Goal: Task Accomplishment & Management: Use online tool/utility

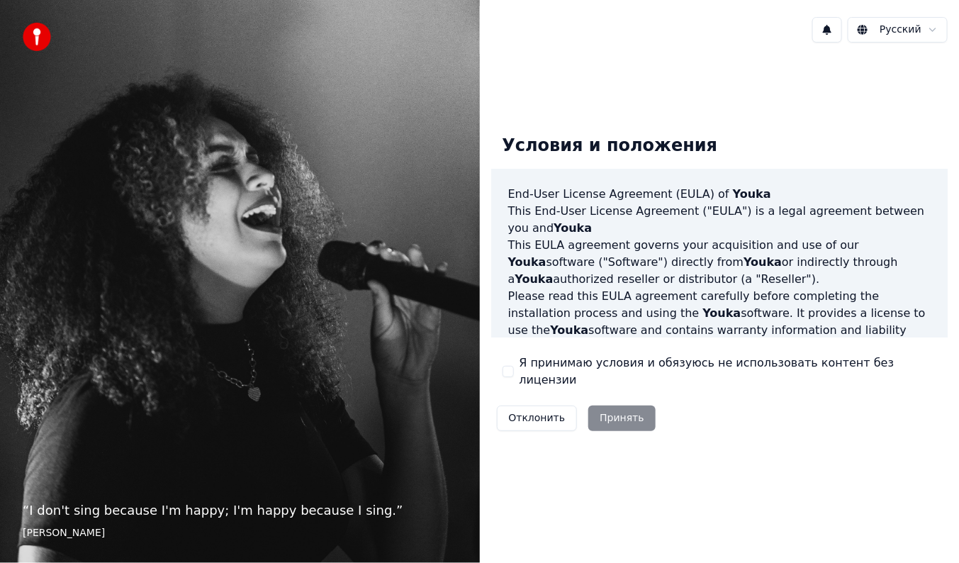
click at [513, 369] on button "Я принимаю условия и обязуюсь не использовать контент без лицензии" at bounding box center [508, 371] width 11 height 11
click at [615, 417] on button "Принять" at bounding box center [621, 418] width 67 height 26
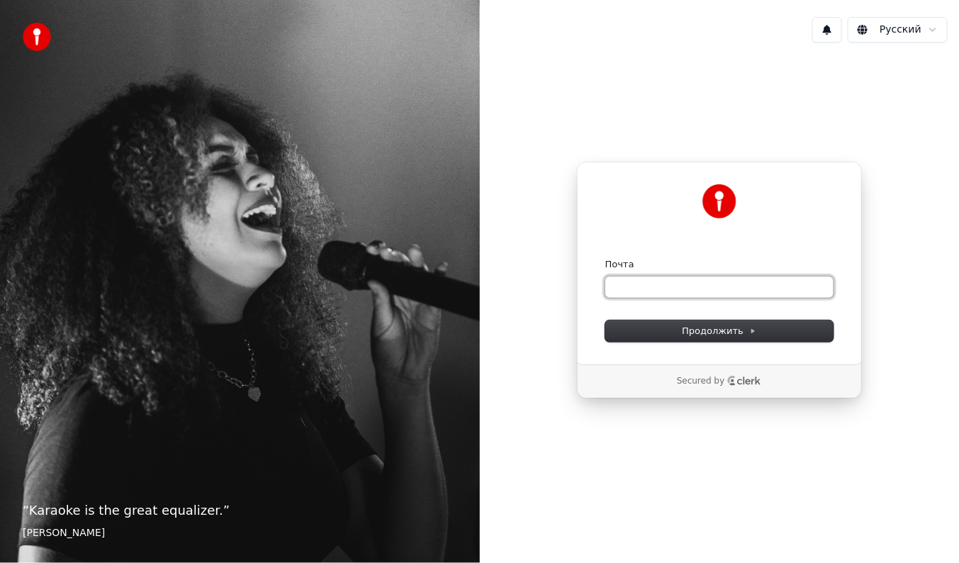
click at [642, 288] on input "Почта" at bounding box center [719, 286] width 228 height 21
type input "*"
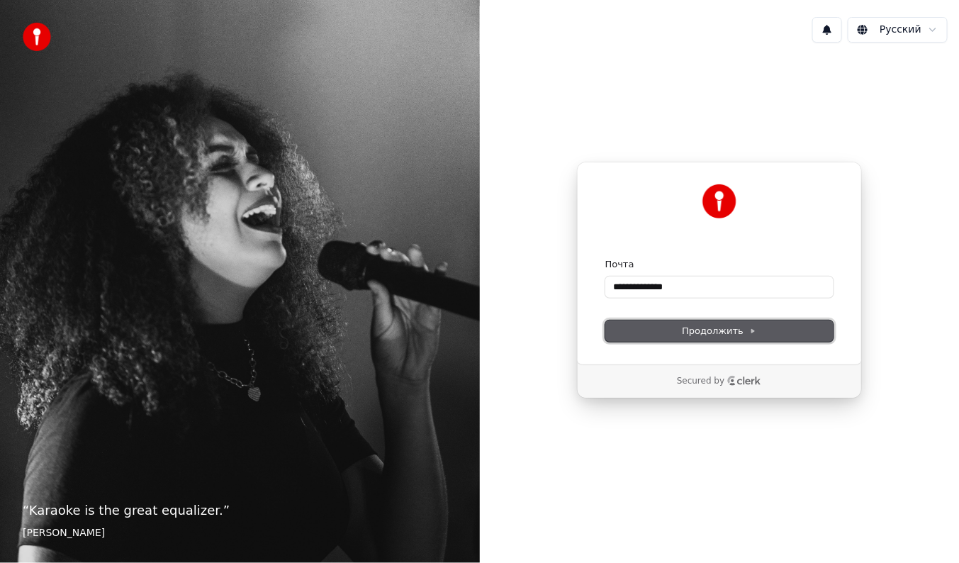
click at [727, 328] on span "Продолжить" at bounding box center [719, 331] width 74 height 13
type input "**********"
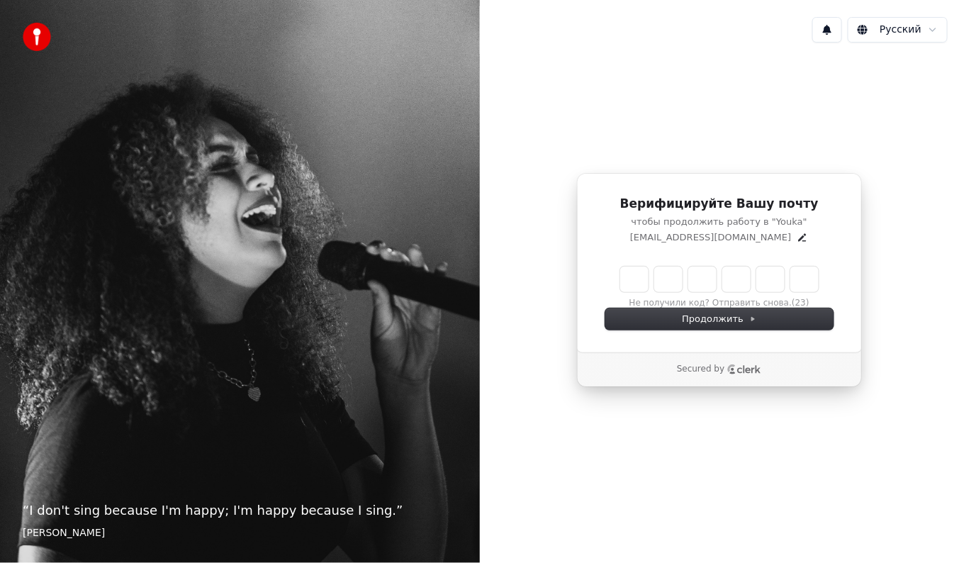
click at [633, 281] on input "Enter verification code" at bounding box center [719, 279] width 198 height 26
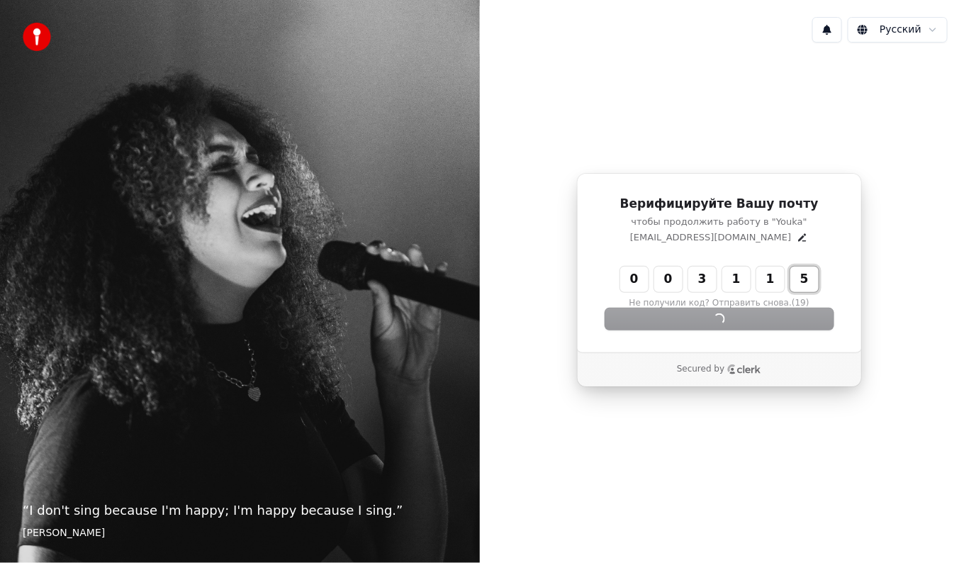
type input "******"
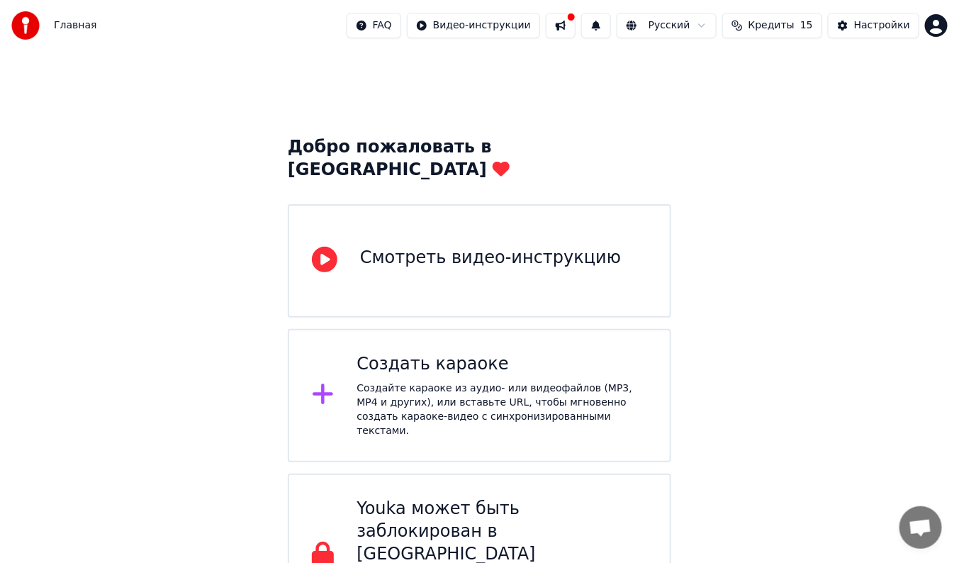
click at [451, 353] on div "Создать караоке" at bounding box center [502, 364] width 291 height 23
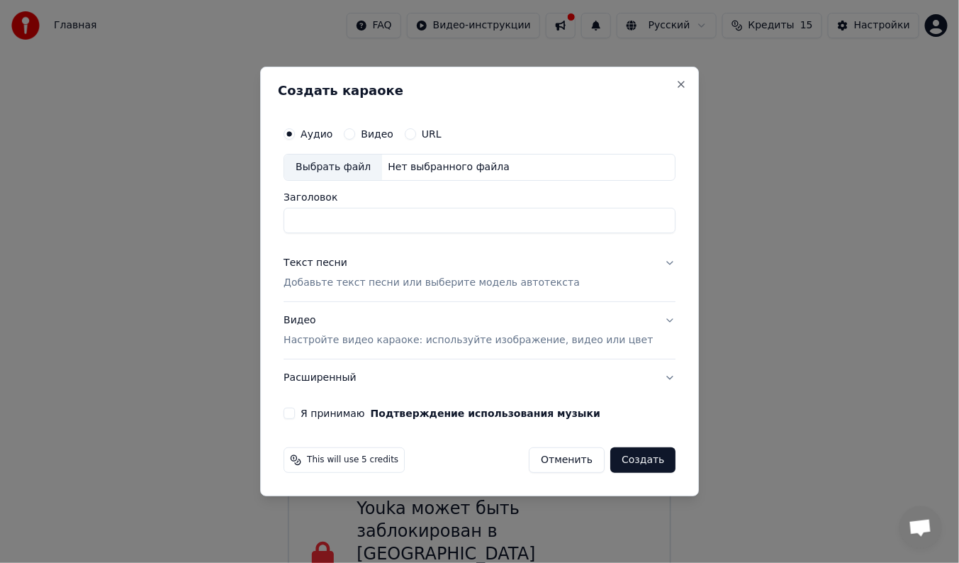
click at [357, 167] on div "Выбрать файл" at bounding box center [333, 168] width 98 height 26
click at [355, 167] on div "Выбрать файл" at bounding box center [333, 168] width 98 height 26
type input "**********"
click at [550, 281] on p "Добавьте текст песни или выберите модель автотекста" at bounding box center [432, 283] width 296 height 14
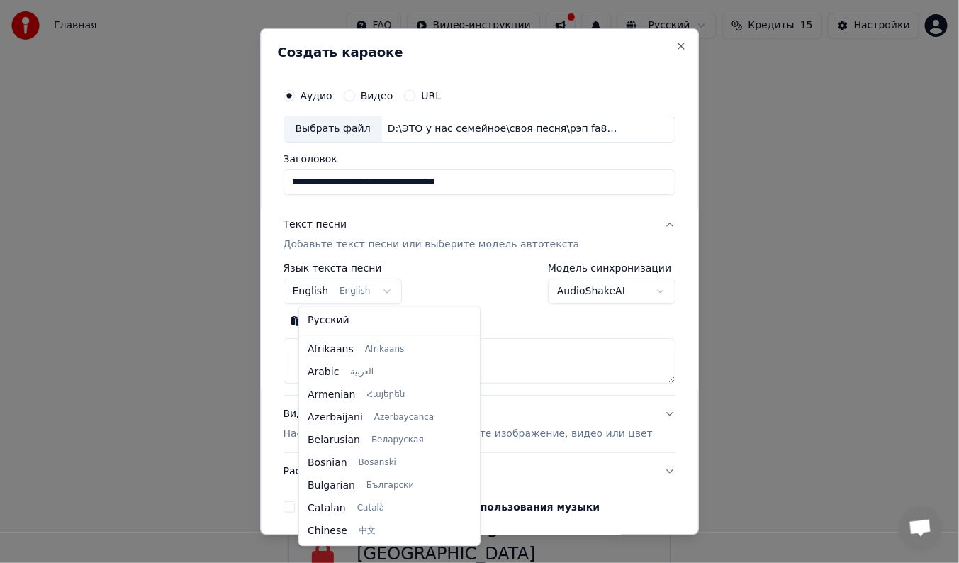
click at [391, 289] on body "**********" at bounding box center [479, 319] width 959 height 638
select select "**"
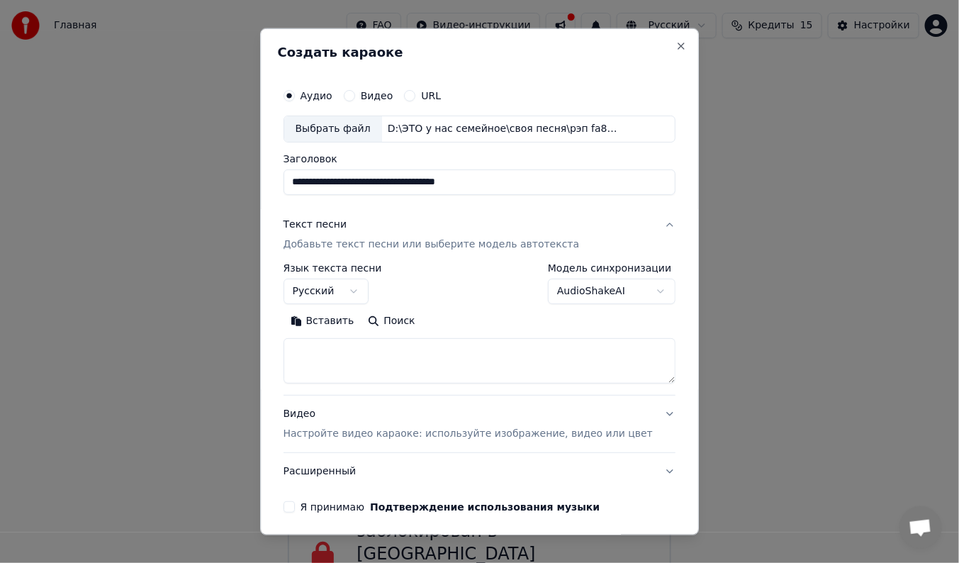
paste textarea "**********"
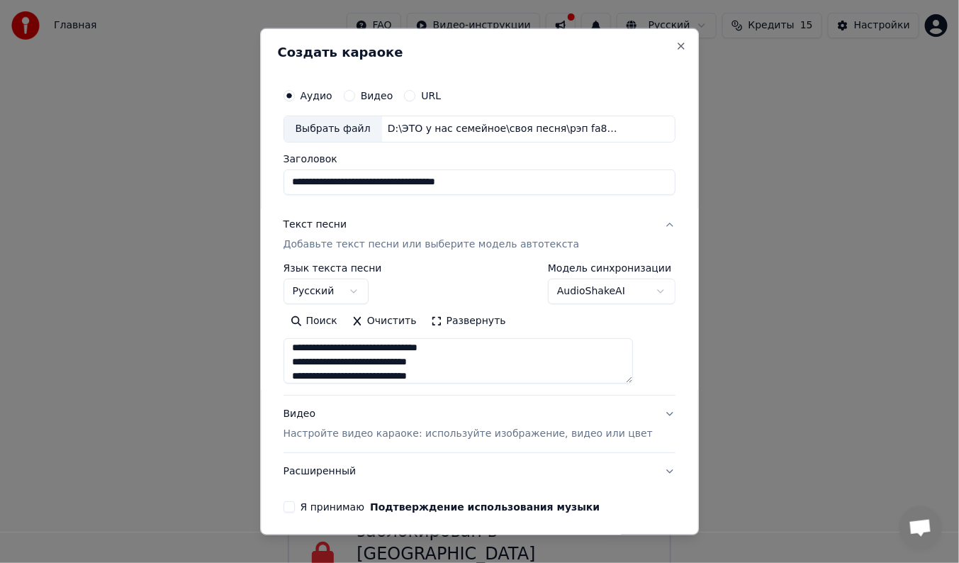
scroll to position [1072, 0]
type textarea "**********"
click at [295, 508] on button "Я принимаю Подтверждение использования музыки" at bounding box center [289, 506] width 11 height 11
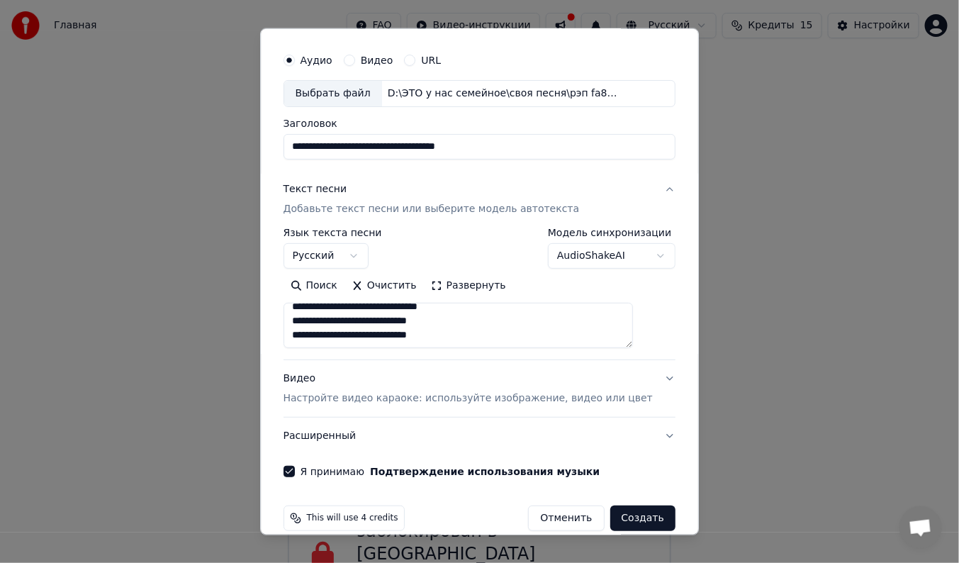
scroll to position [53, 0]
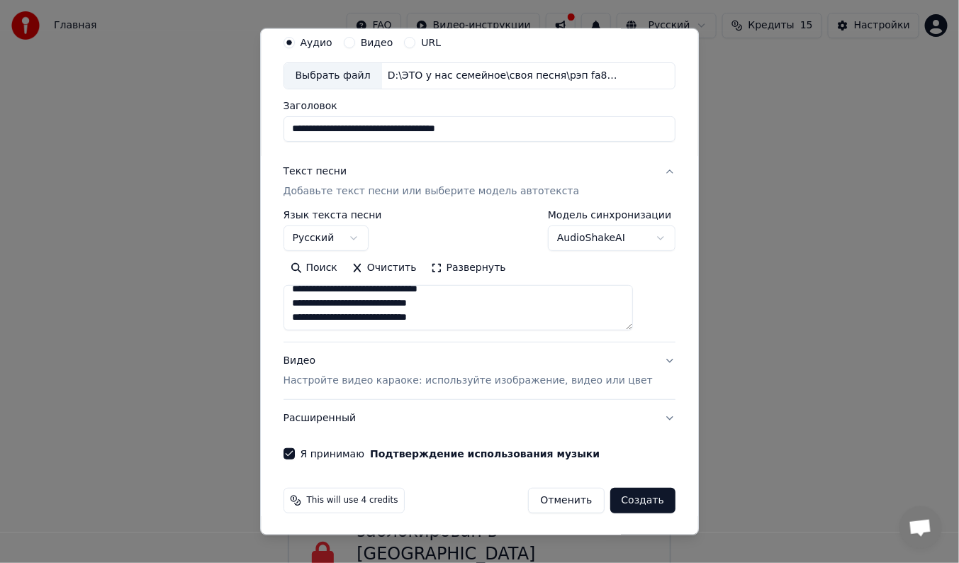
click at [617, 498] on button "Создать" at bounding box center [642, 501] width 65 height 26
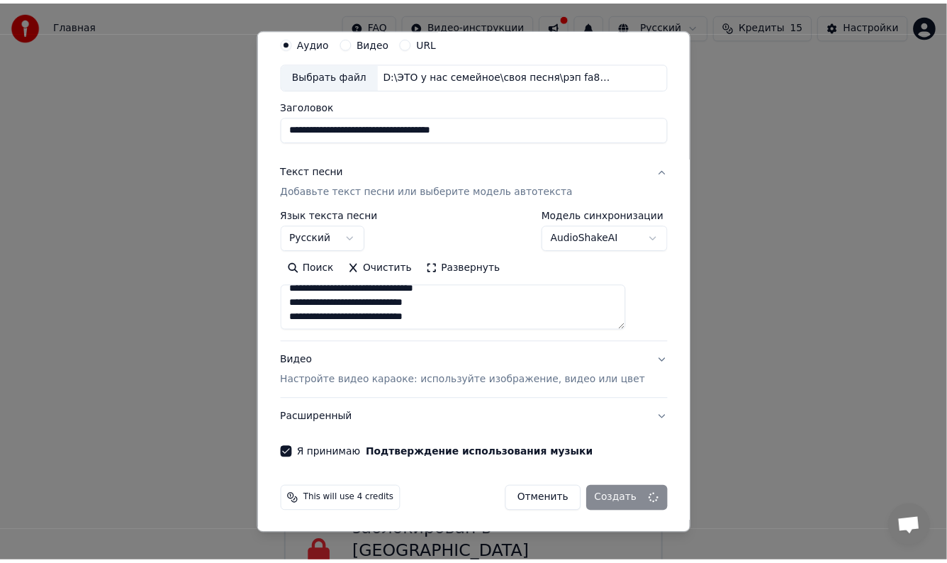
scroll to position [52, 0]
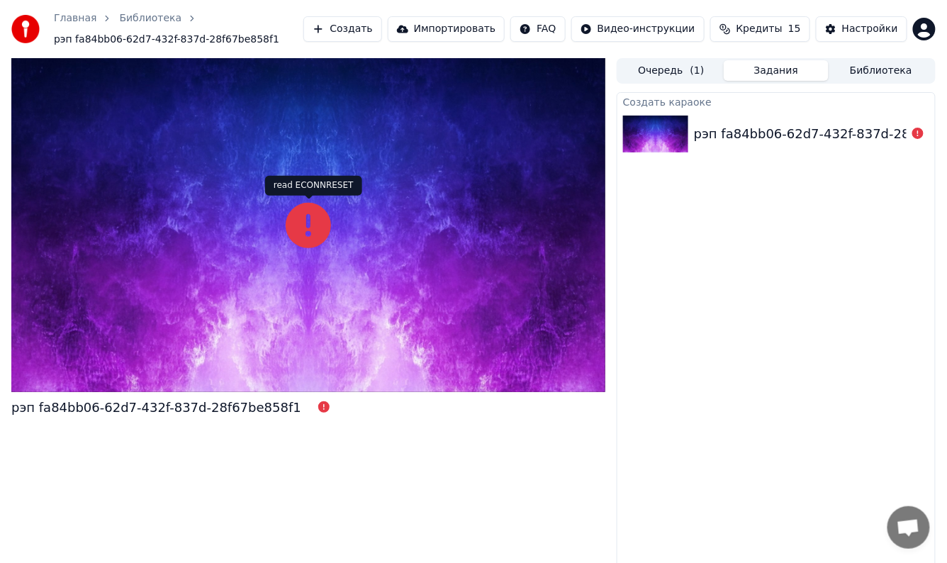
click at [320, 232] on icon at bounding box center [308, 225] width 45 height 45
click at [670, 69] on button "Очередь ( 1 )" at bounding box center [671, 70] width 105 height 21
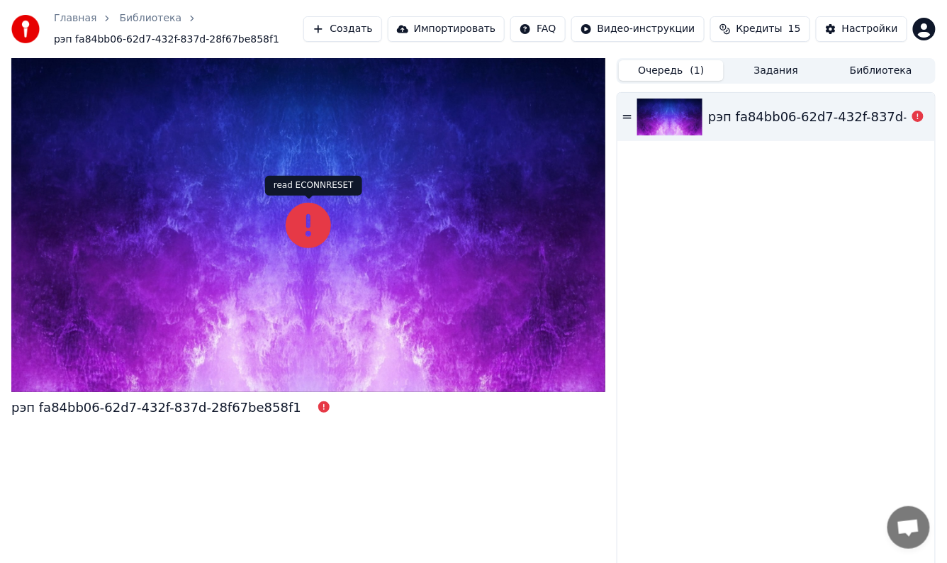
click at [305, 224] on icon at bounding box center [308, 225] width 45 height 45
click at [493, 27] on button "Импортировать" at bounding box center [447, 29] width 118 height 26
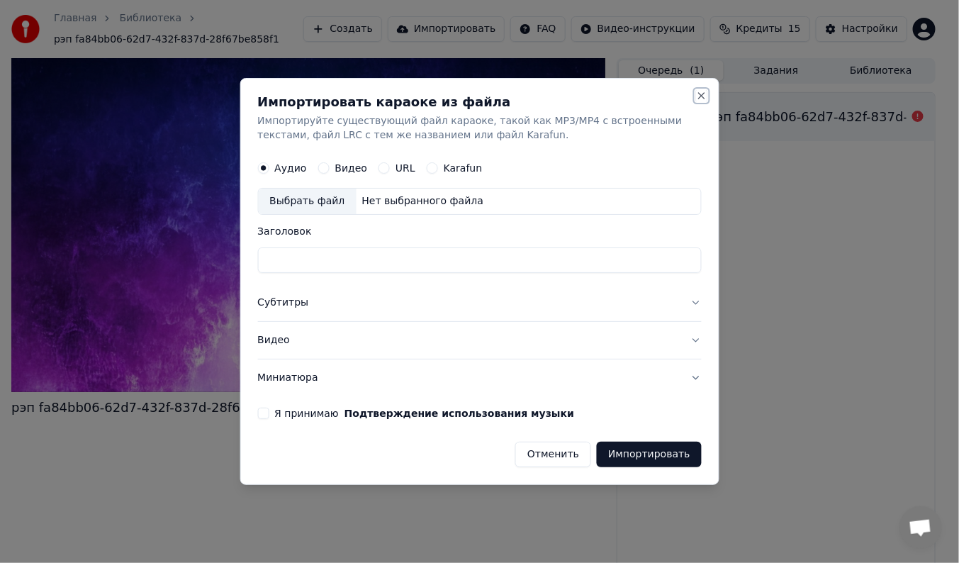
click at [700, 97] on button "Close" at bounding box center [701, 95] width 11 height 11
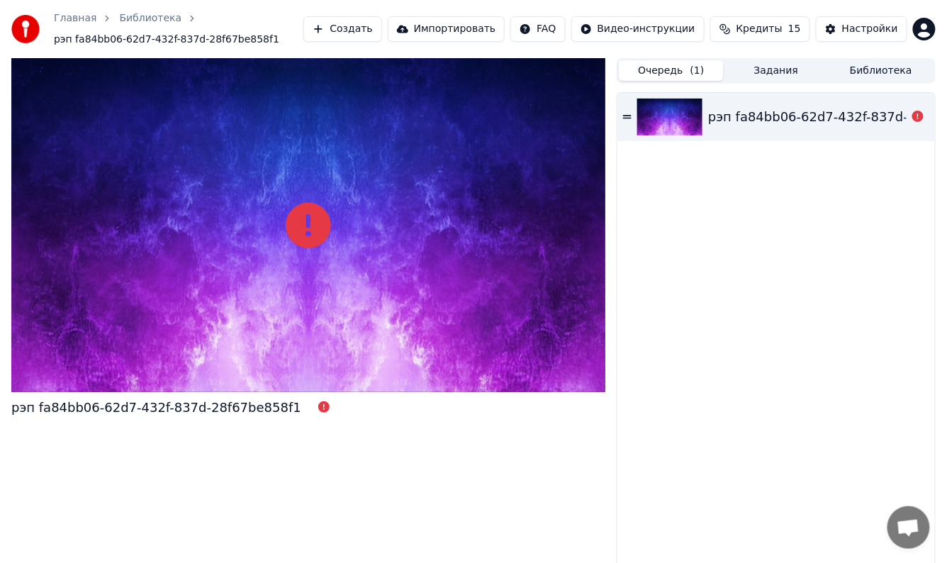
click at [800, 115] on div "рэп fa84bb06-62d7-432f-837d-28f67be858f1" at bounding box center [853, 117] width 290 height 20
click at [312, 220] on icon at bounding box center [308, 225] width 45 height 45
click at [318, 411] on icon at bounding box center [323, 406] width 11 height 11
click at [809, 245] on div "рэп fa84bb06-62d7-432f-837d-28f67be858f1" at bounding box center [776, 331] width 318 height 477
click at [914, 116] on icon at bounding box center [917, 116] width 11 height 11
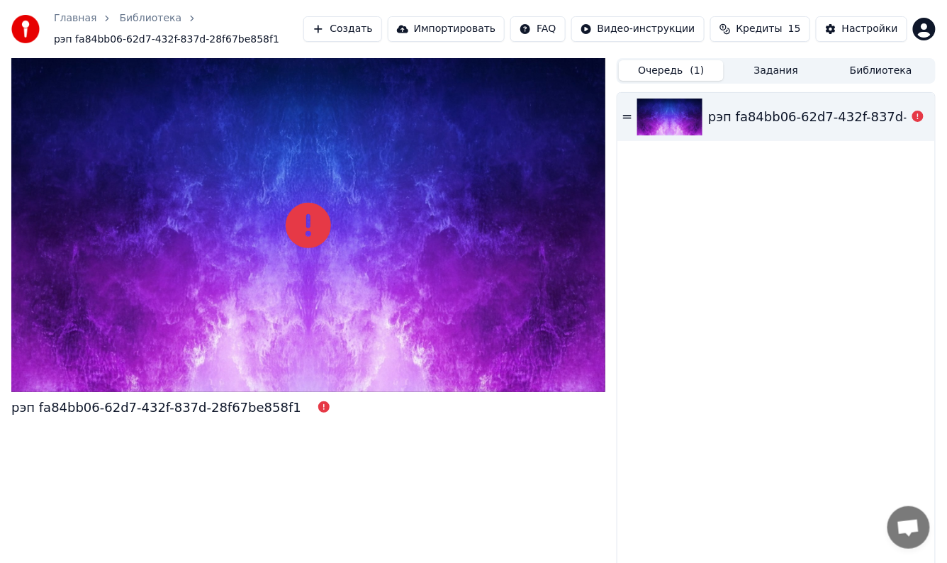
click at [785, 69] on button "Задания" at bounding box center [776, 70] width 105 height 21
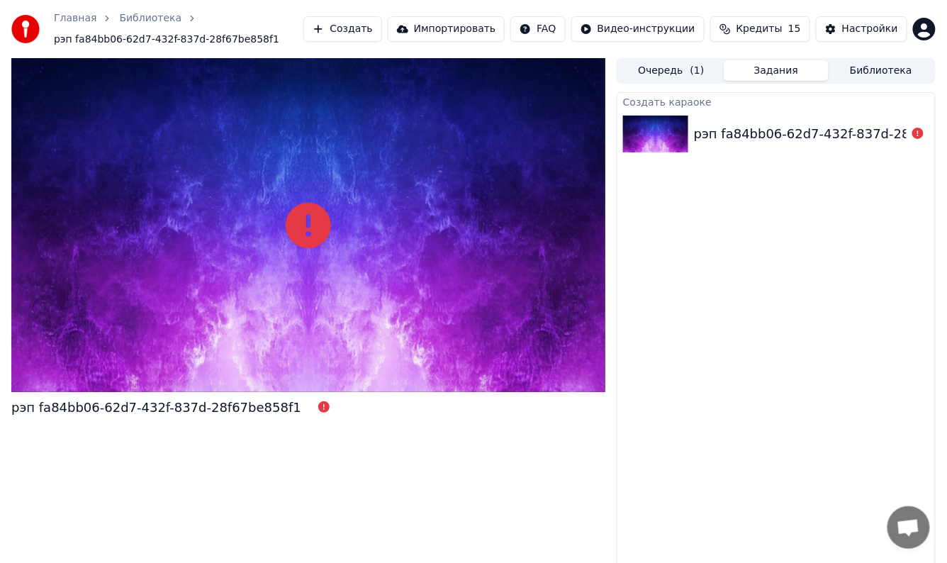
click at [911, 135] on div at bounding box center [918, 133] width 23 height 17
click at [748, 129] on div "рэп fa84bb06-62d7-432f-837d-28f67be858f1" at bounding box center [839, 134] width 290 height 20
click at [798, 29] on span "15" at bounding box center [794, 29] width 13 height 14
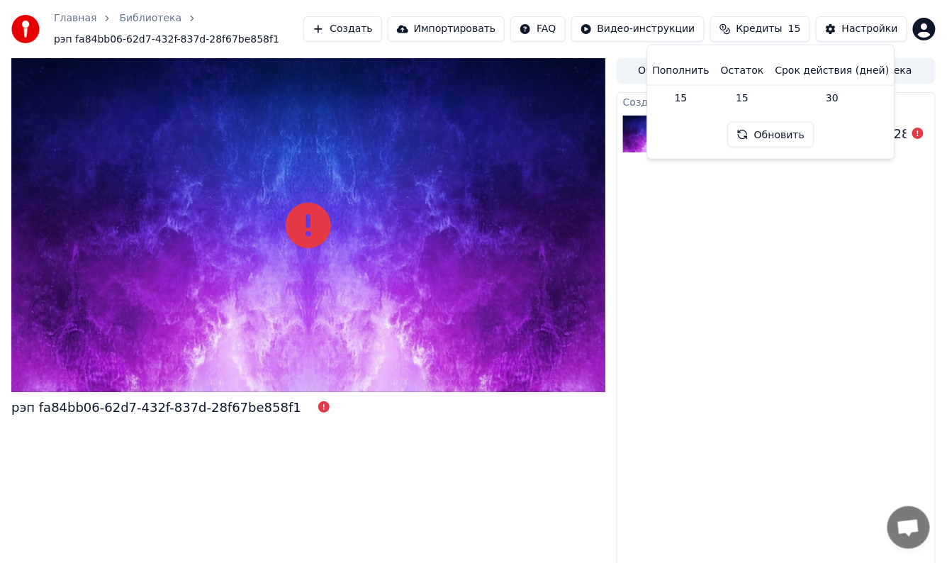
click at [776, 136] on button "Обновить" at bounding box center [771, 135] width 86 height 26
drag, startPoint x: 828, startPoint y: 293, endPoint x: 788, endPoint y: 187, distance: 113.5
click at [829, 293] on div "Создать караоке рэп fa84bb06-62d7-432f-837d-28f67be858f1" at bounding box center [776, 331] width 319 height 478
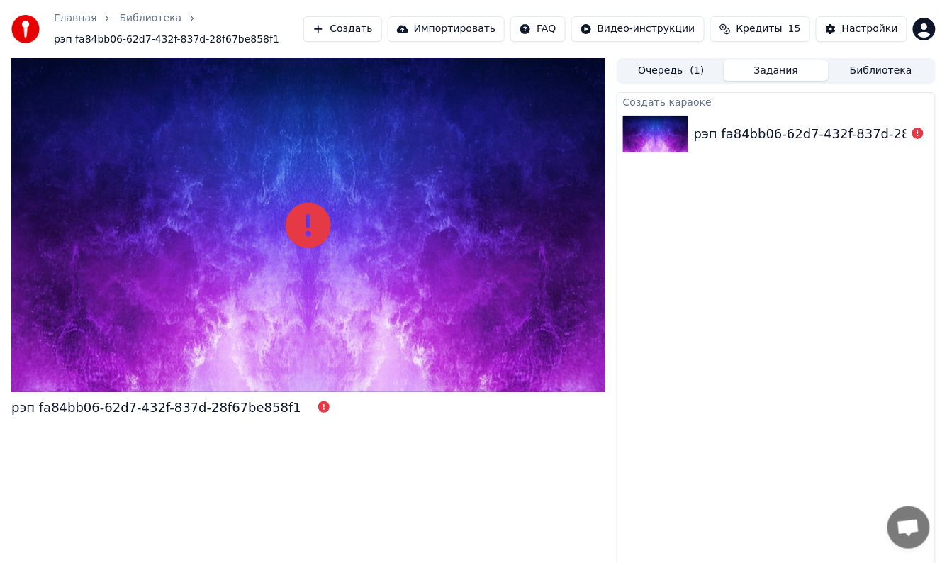
click at [690, 33] on html "Главная Библиотека рэп fa84bb06-62d7-432f-837d-28f67be858f1 Создать Импортирова…" at bounding box center [473, 281] width 947 height 563
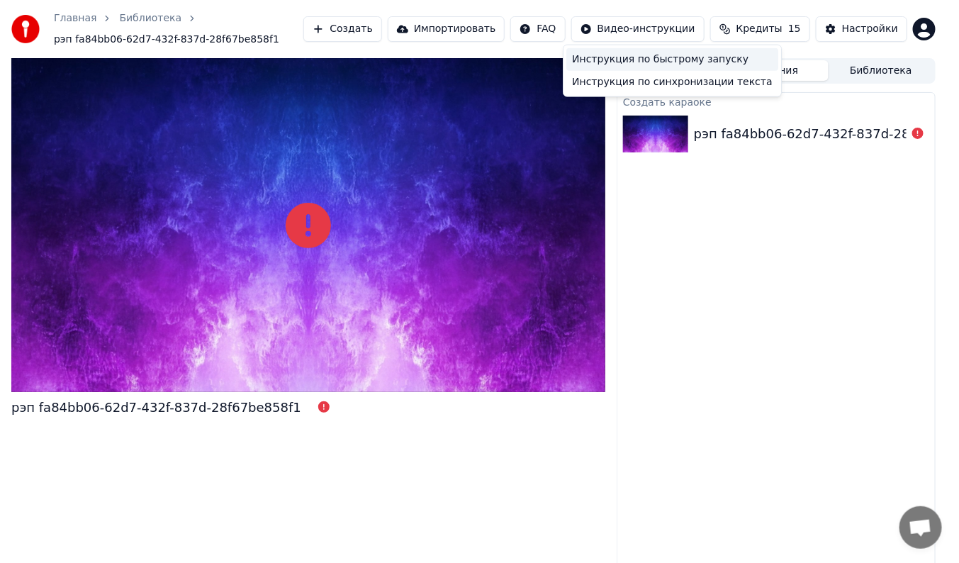
click at [690, 58] on div "Инструкция по быстрому запуску" at bounding box center [672, 59] width 212 height 23
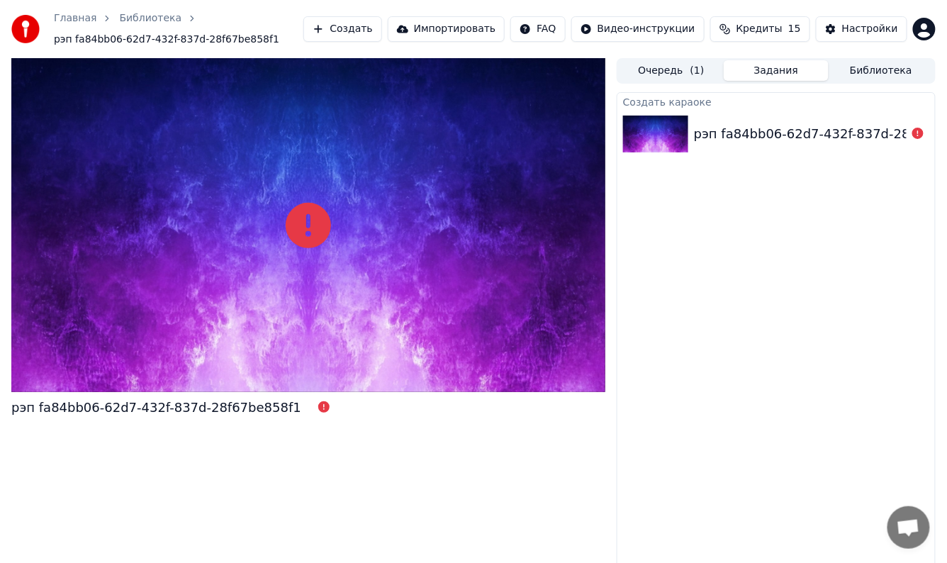
click at [362, 29] on button "Создать" at bounding box center [342, 29] width 78 height 26
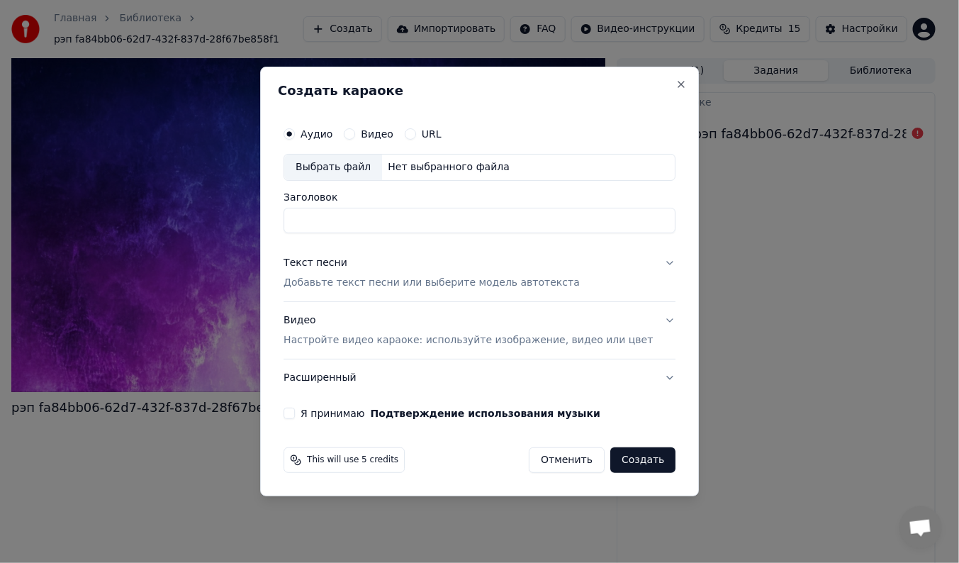
click at [369, 258] on div "Текст песни Добавьте текст песни или выберите модель автотекста" at bounding box center [432, 273] width 296 height 34
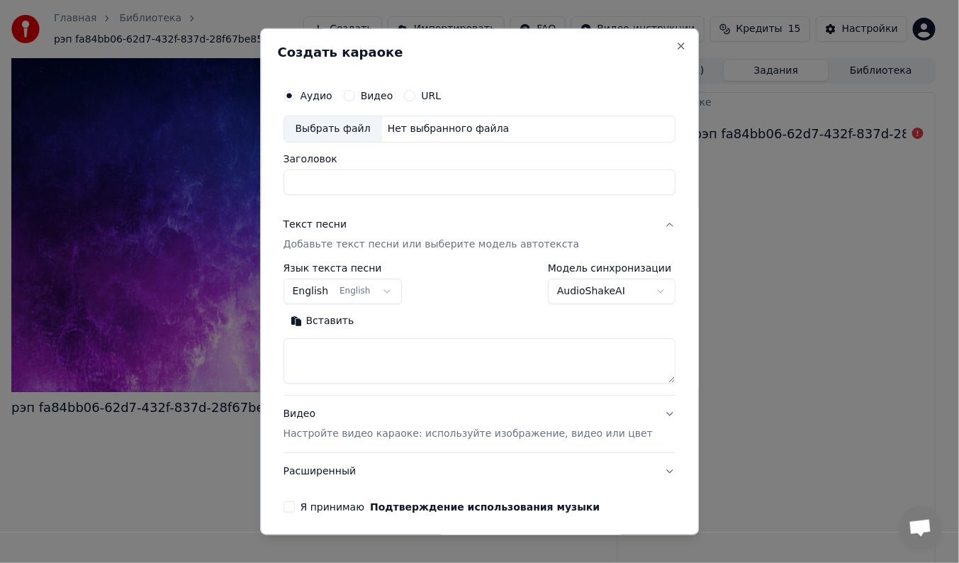
click at [366, 353] on textarea at bounding box center [480, 360] width 392 height 45
click at [354, 96] on div "Аудио Видео URL" at bounding box center [363, 95] width 158 height 11
click at [355, 98] on button "Видео" at bounding box center [349, 95] width 11 height 11
click at [352, 123] on div "Выбрать файл" at bounding box center [333, 129] width 98 height 26
click at [313, 98] on div "Аудио" at bounding box center [308, 95] width 49 height 11
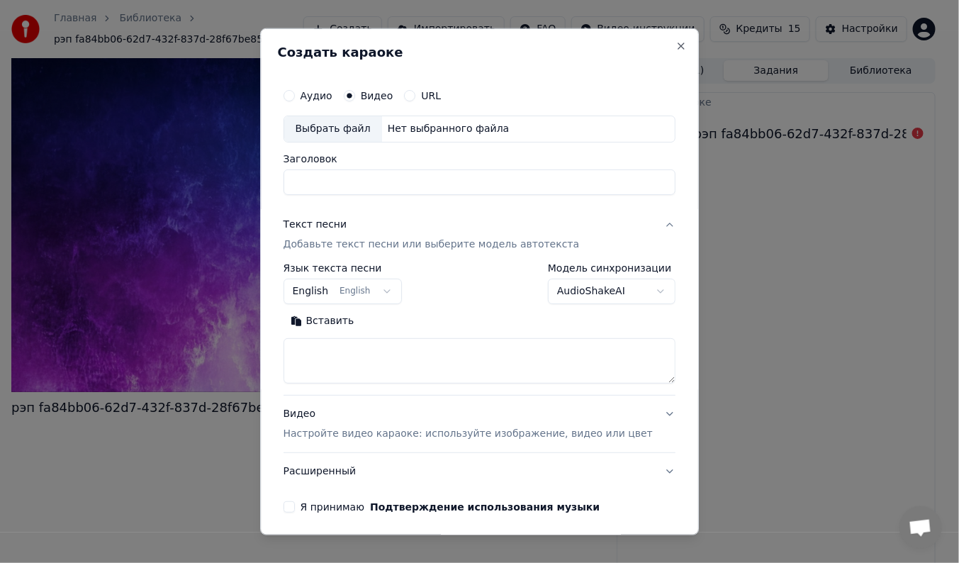
click at [295, 96] on button "Аудио" at bounding box center [289, 95] width 11 height 11
click at [328, 128] on div "Выбрать файл" at bounding box center [333, 129] width 98 height 26
type input "**********"
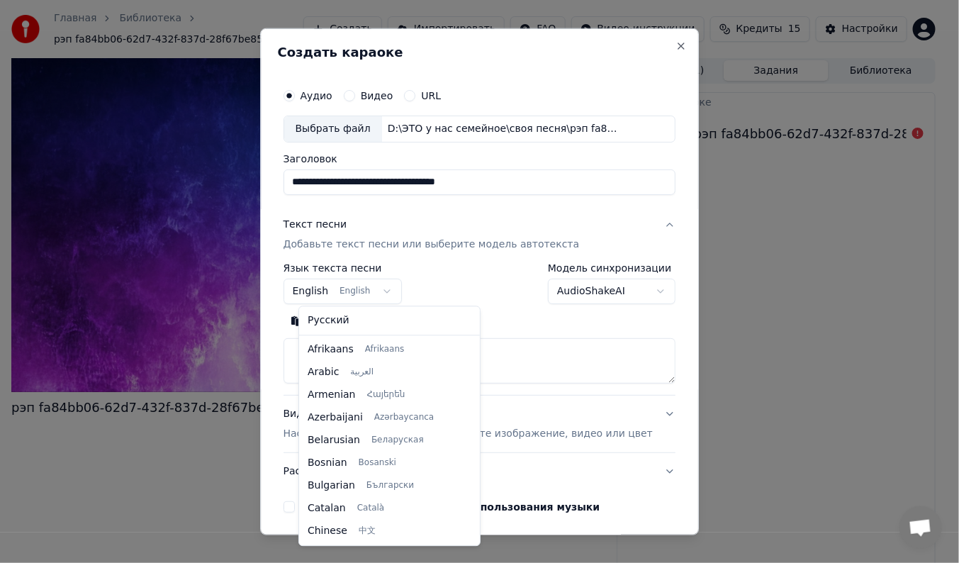
click at [393, 292] on body "**********" at bounding box center [473, 281] width 947 height 563
select select "**"
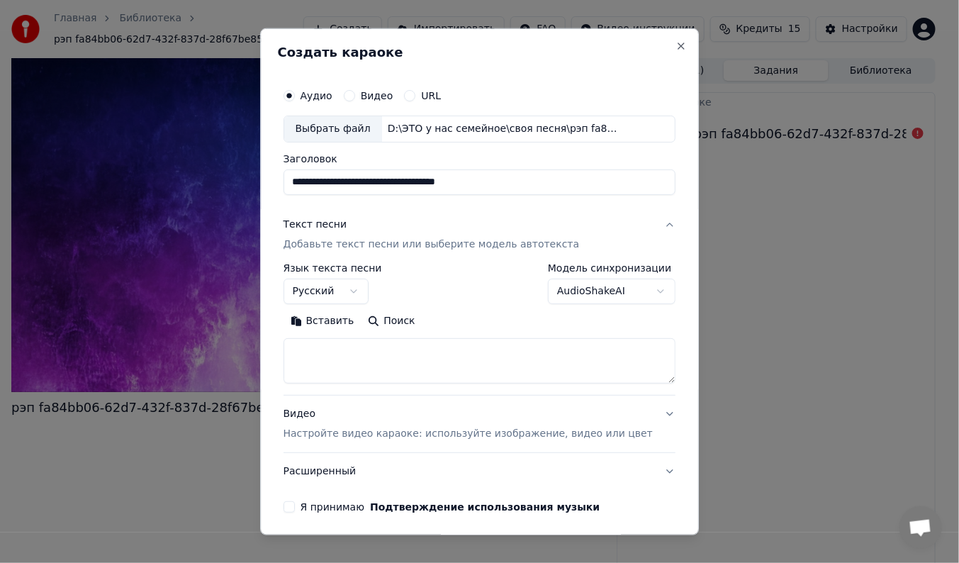
click at [405, 357] on textarea at bounding box center [480, 360] width 392 height 45
paste textarea "**********"
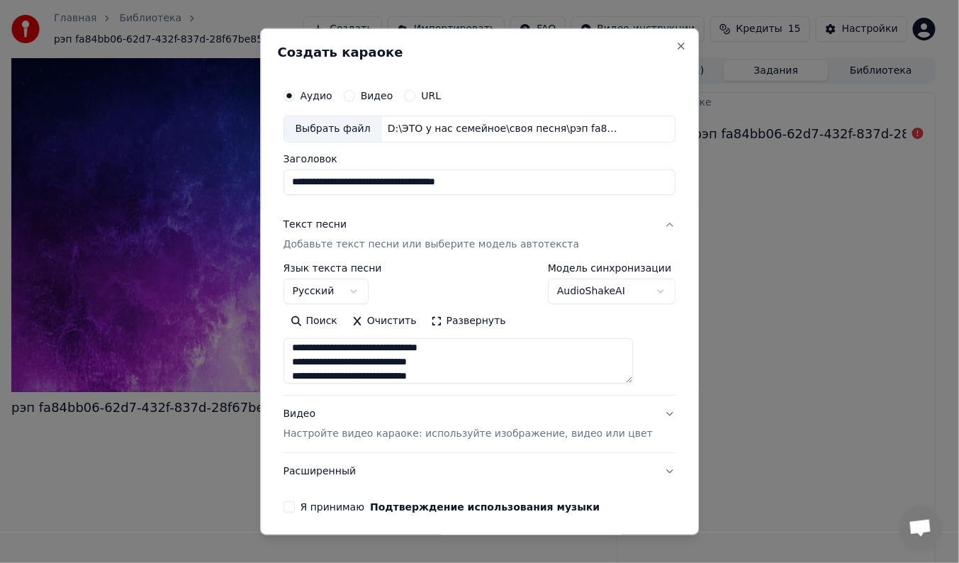
scroll to position [53, 0]
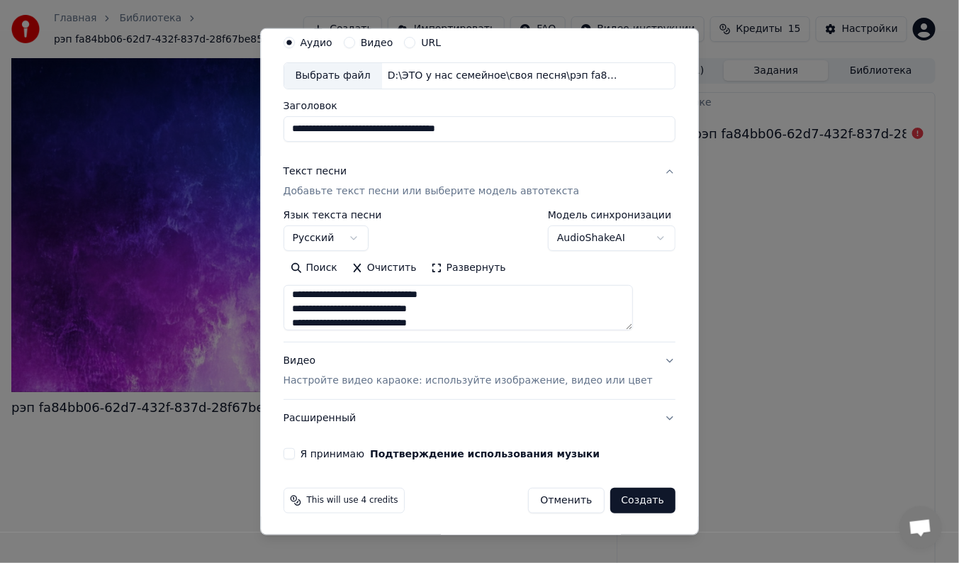
type textarea "**********"
click at [295, 451] on button "Я принимаю Подтверждение использования музыки" at bounding box center [289, 453] width 11 height 11
click at [622, 500] on button "Создать" at bounding box center [642, 501] width 65 height 26
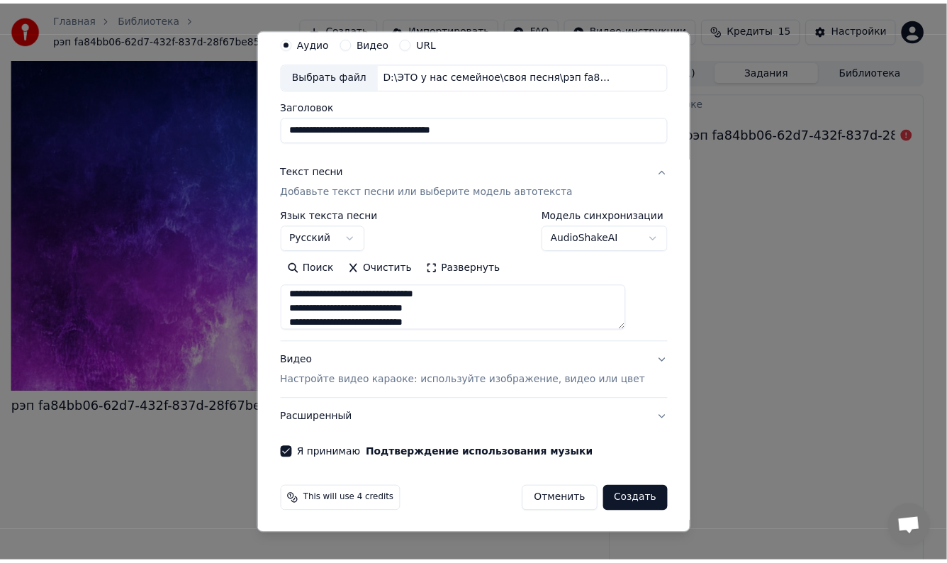
scroll to position [52, 0]
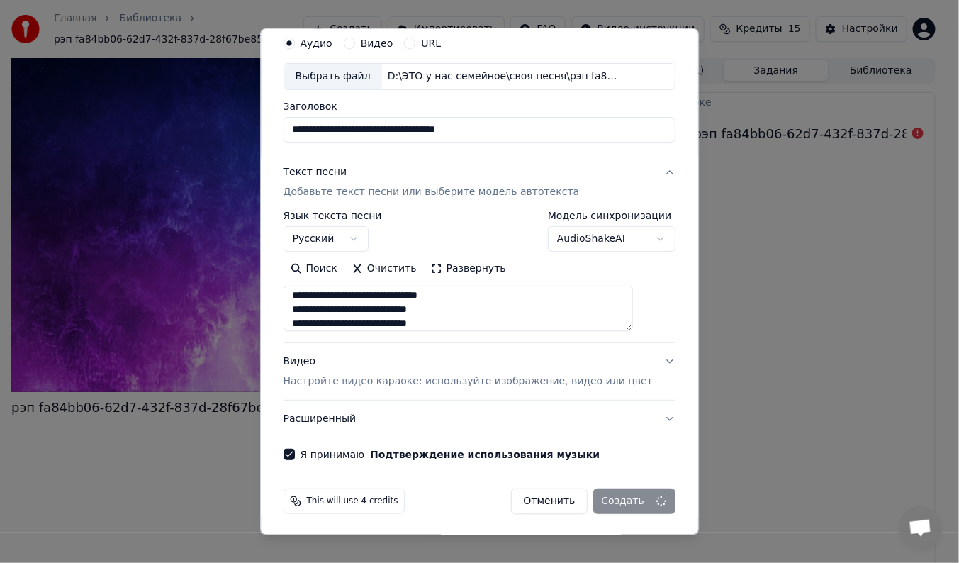
select select
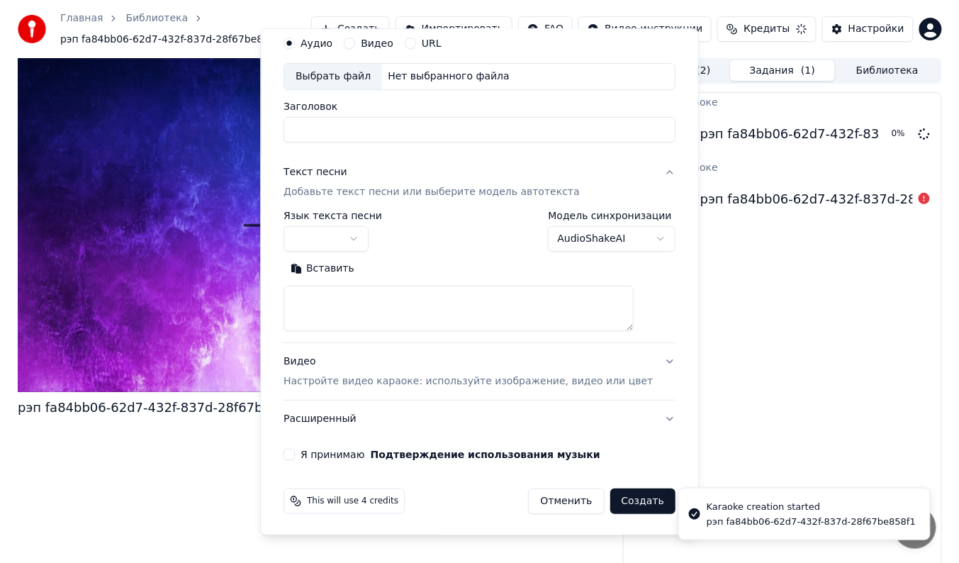
scroll to position [0, 0]
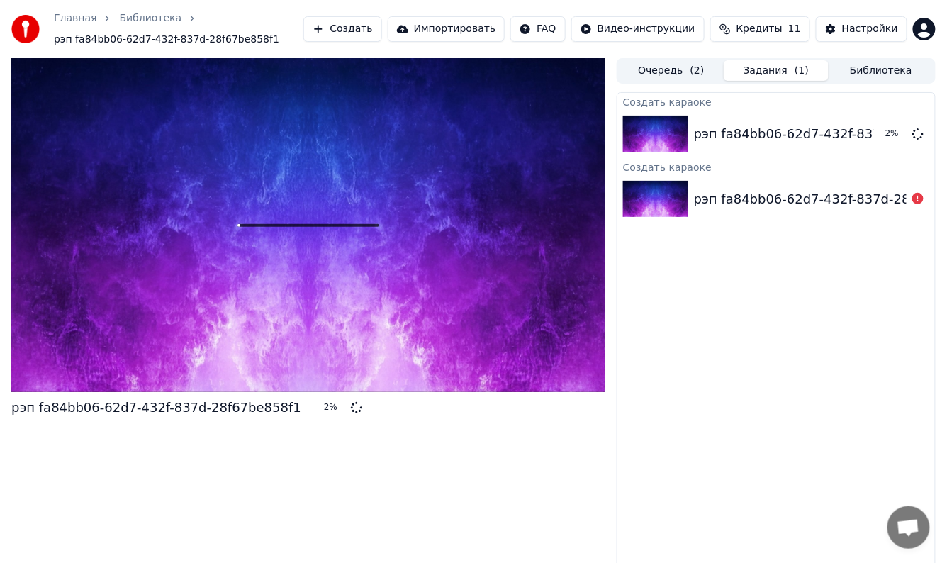
click at [687, 462] on div "Создать караоке рэп fa84bb06-62d7-432f-837d-28f67be858f1 2 % Создать караоке рэ…" at bounding box center [776, 331] width 319 height 478
click at [672, 189] on img at bounding box center [655, 199] width 65 height 37
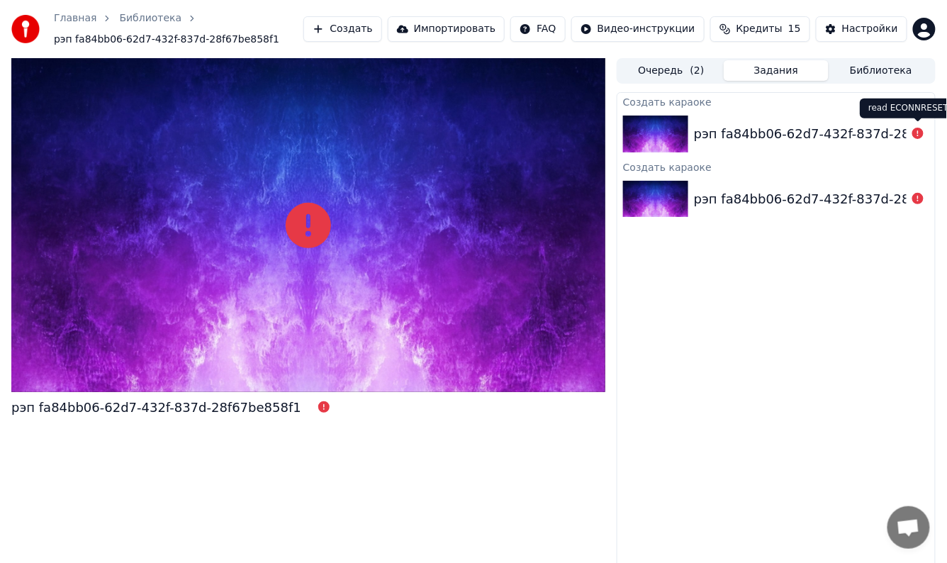
click at [911, 138] on div at bounding box center [918, 133] width 23 height 17
click at [804, 133] on div "рэп fa84bb06-62d7-432f-837d-28f67be858f1" at bounding box center [839, 134] width 290 height 20
click at [666, 67] on button "Очередь ( 2 )" at bounding box center [671, 70] width 105 height 21
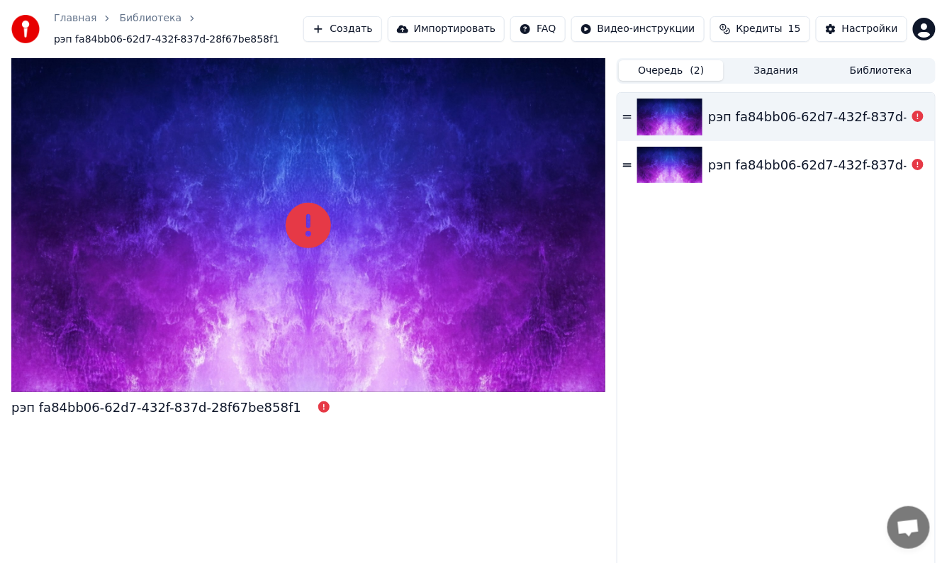
click at [796, 119] on div "рэп fa84bb06-62d7-432f-837d-28f67be858f1" at bounding box center [853, 117] width 290 height 20
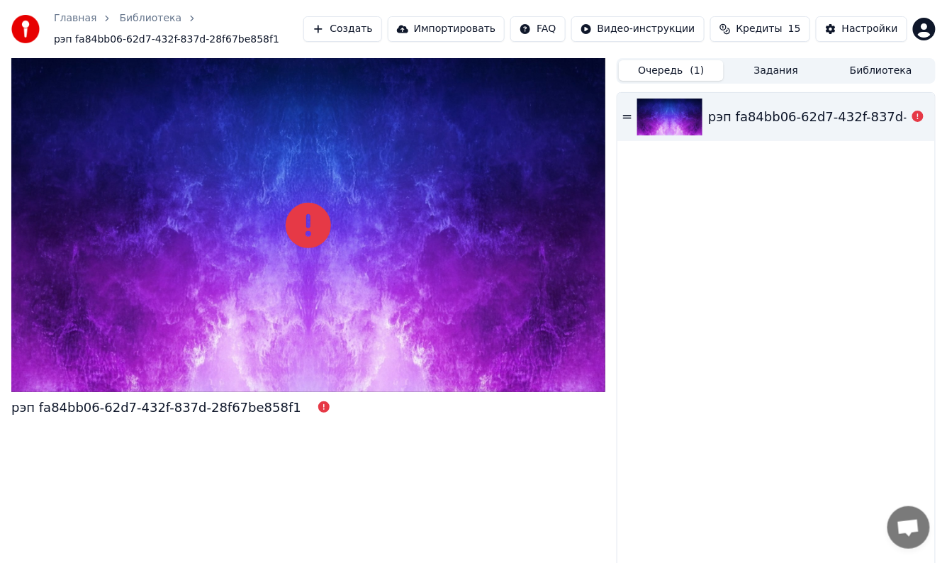
click at [632, 114] on div "рэп fa84bb06-62d7-432f-837d-28f67be858f1" at bounding box center [776, 117] width 318 height 48
click at [309, 219] on icon at bounding box center [308, 225] width 45 height 45
click at [296, 405] on div "рэп fa84bb06-62d7-432f-837d-28f67be858f1" at bounding box center [176, 408] width 330 height 20
click at [374, 27] on button "Создать" at bounding box center [342, 29] width 78 height 26
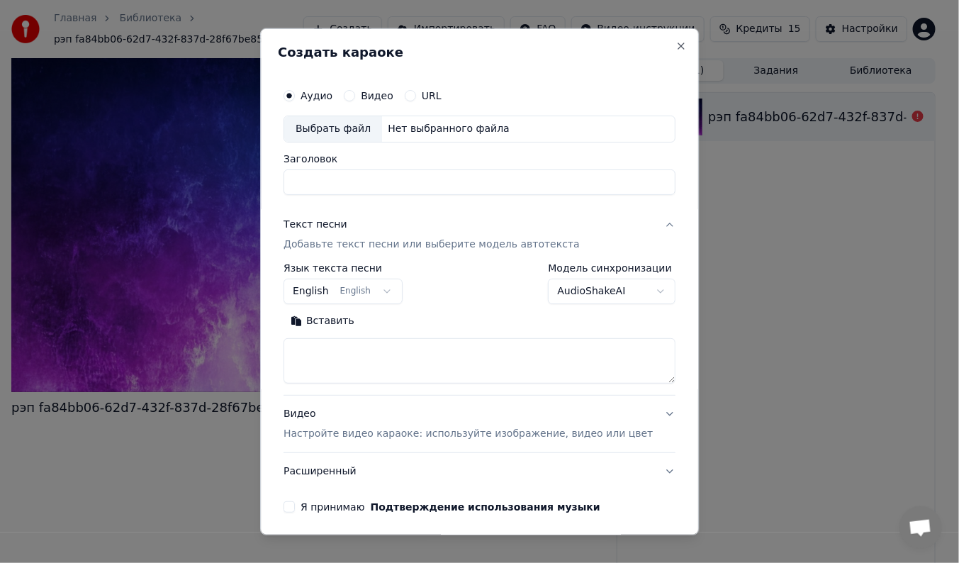
click at [333, 130] on div "Выбрать файл" at bounding box center [333, 129] width 98 height 26
type input "**********"
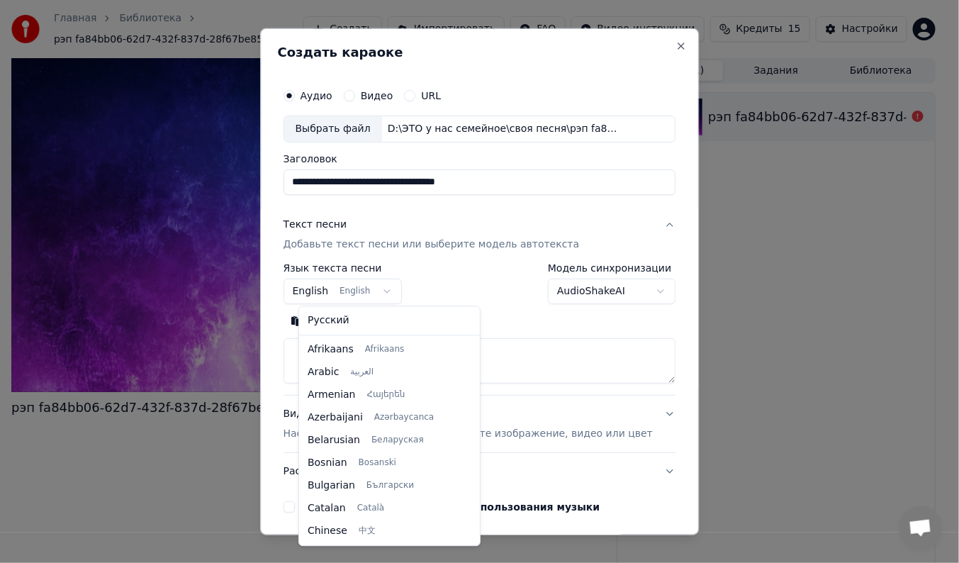
click at [390, 289] on body "**********" at bounding box center [473, 281] width 947 height 563
select select "**"
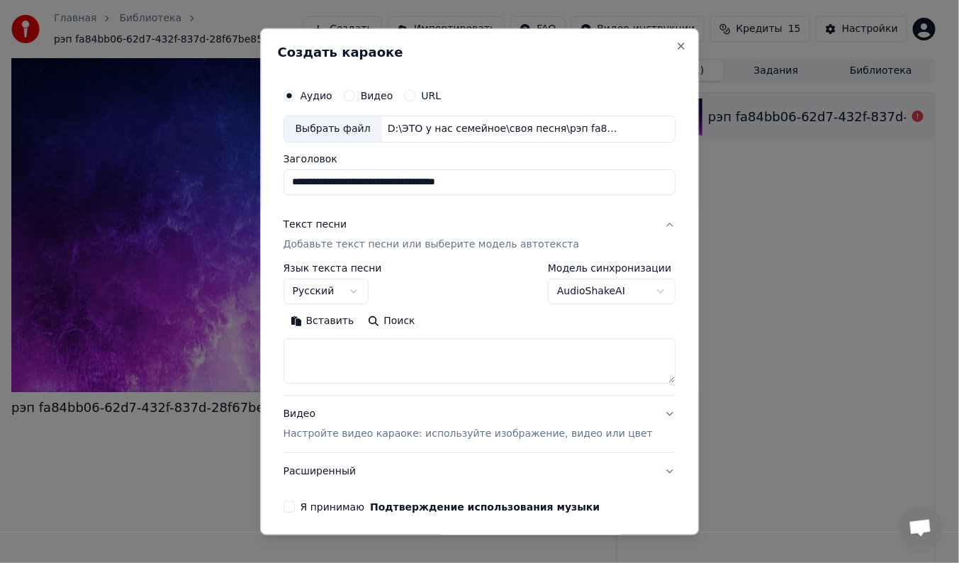
click at [340, 359] on textarea at bounding box center [480, 360] width 392 height 45
click at [361, 358] on textarea at bounding box center [480, 360] width 392 height 45
click at [347, 361] on textarea at bounding box center [480, 360] width 392 height 45
click at [342, 347] on textarea at bounding box center [480, 360] width 392 height 45
click at [442, 359] on textarea at bounding box center [480, 360] width 392 height 45
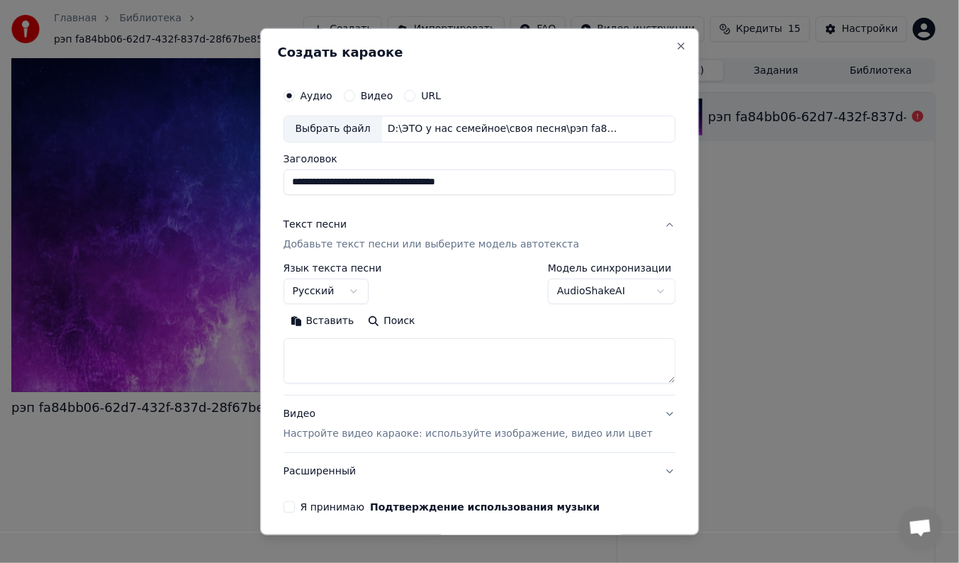
click at [444, 356] on textarea at bounding box center [480, 360] width 392 height 45
paste textarea "**********"
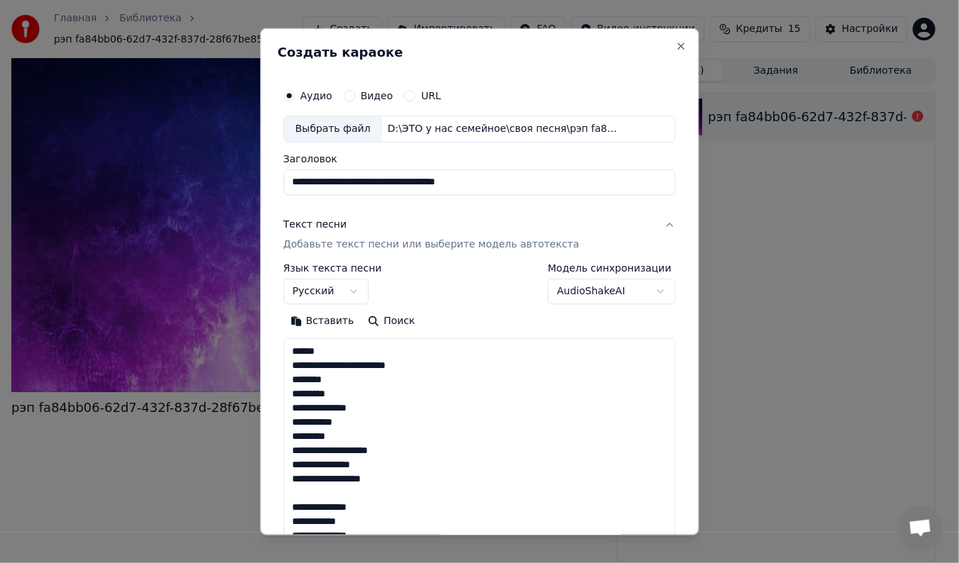
scroll to position [1066, 0]
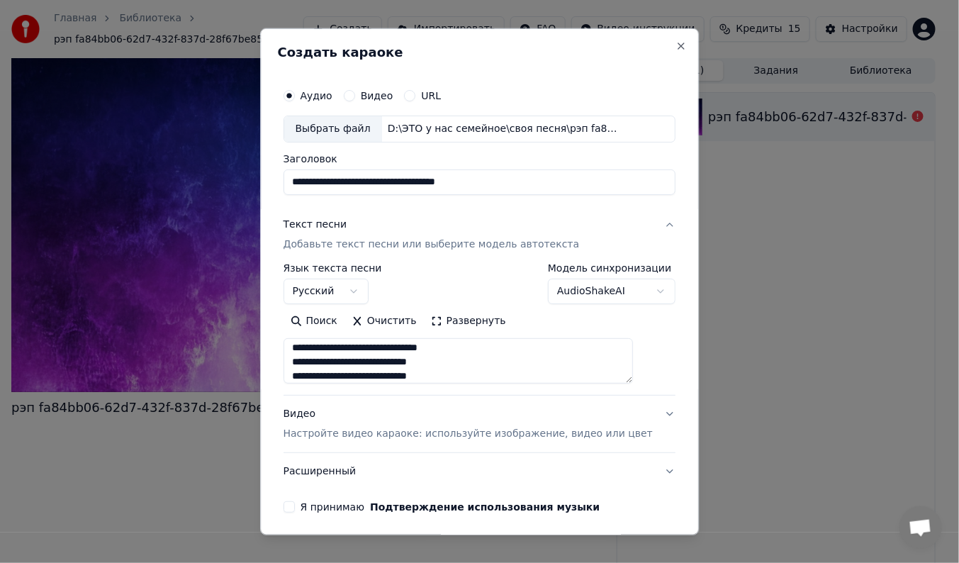
type textarea "**********"
click at [295, 505] on button "Я принимаю Подтверждение использования музыки" at bounding box center [289, 506] width 11 height 11
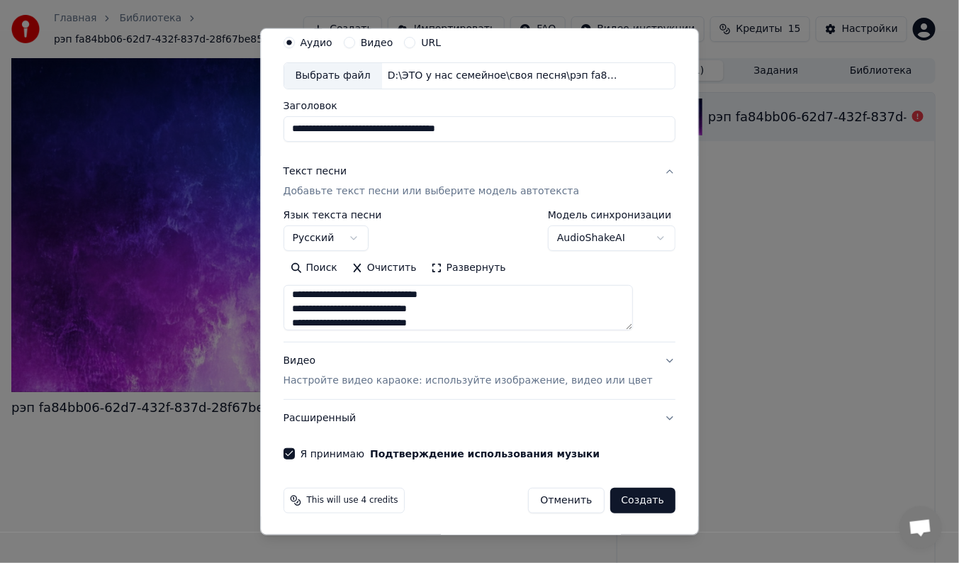
click at [619, 502] on button "Создать" at bounding box center [642, 501] width 65 height 26
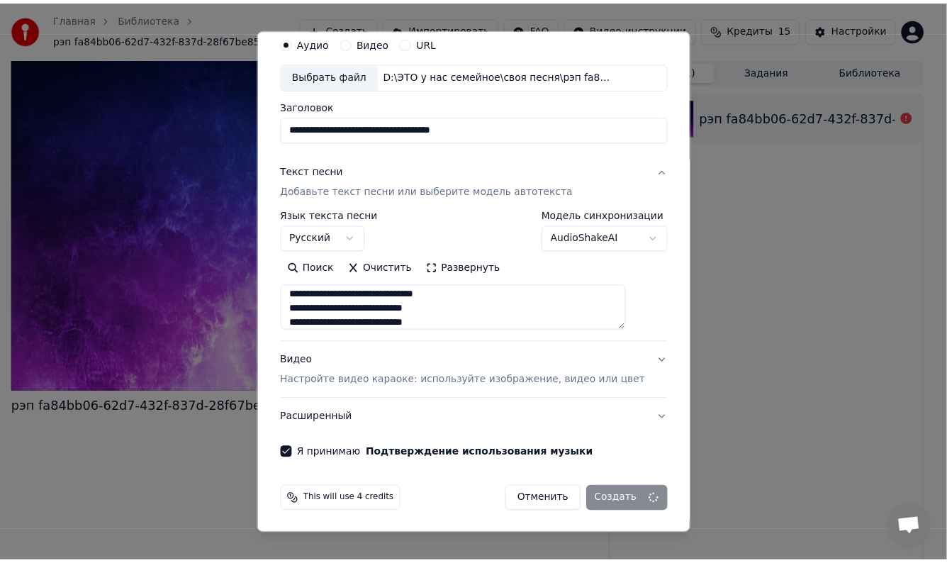
scroll to position [52, 0]
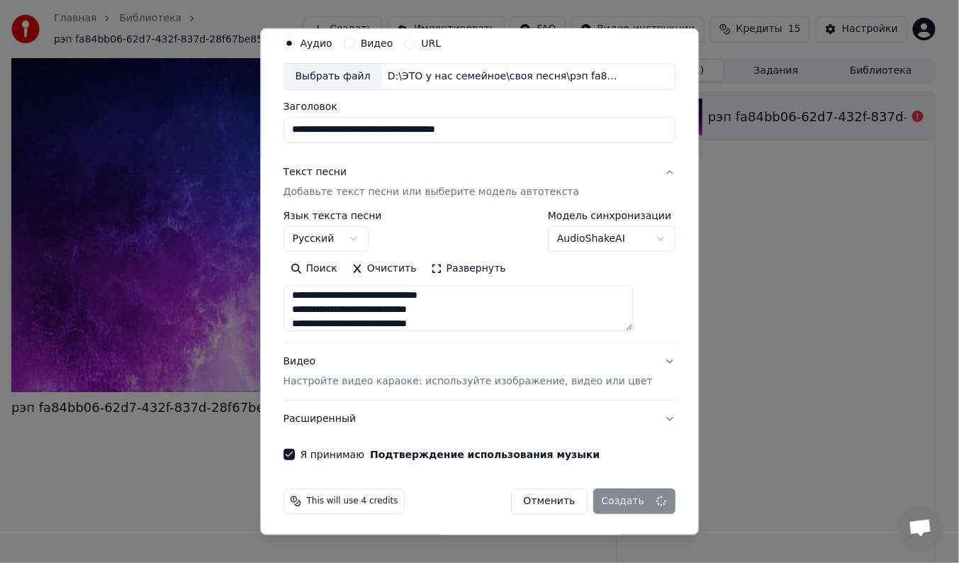
select select
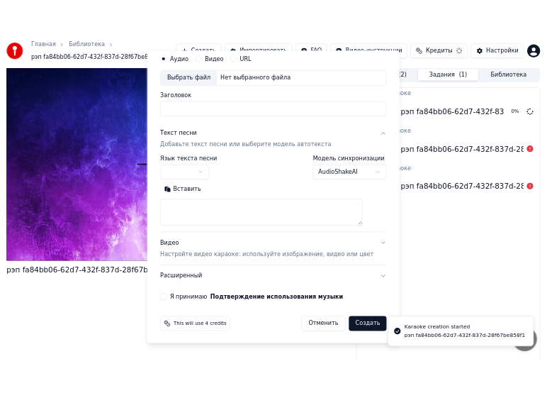
scroll to position [0, 0]
